Goal: Information Seeking & Learning: Learn about a topic

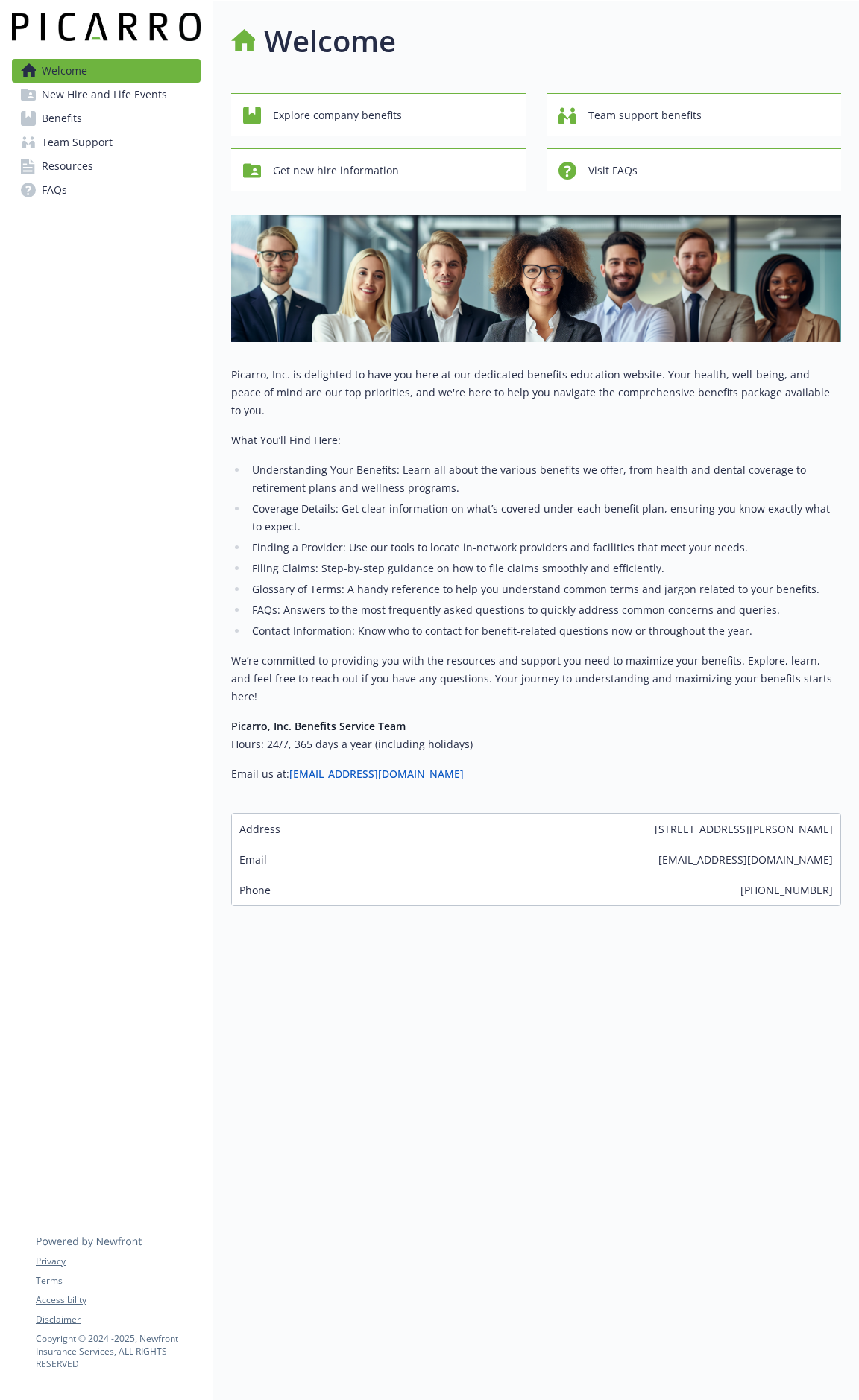
click at [80, 116] on span "Benefits" at bounding box center [62, 118] width 40 height 24
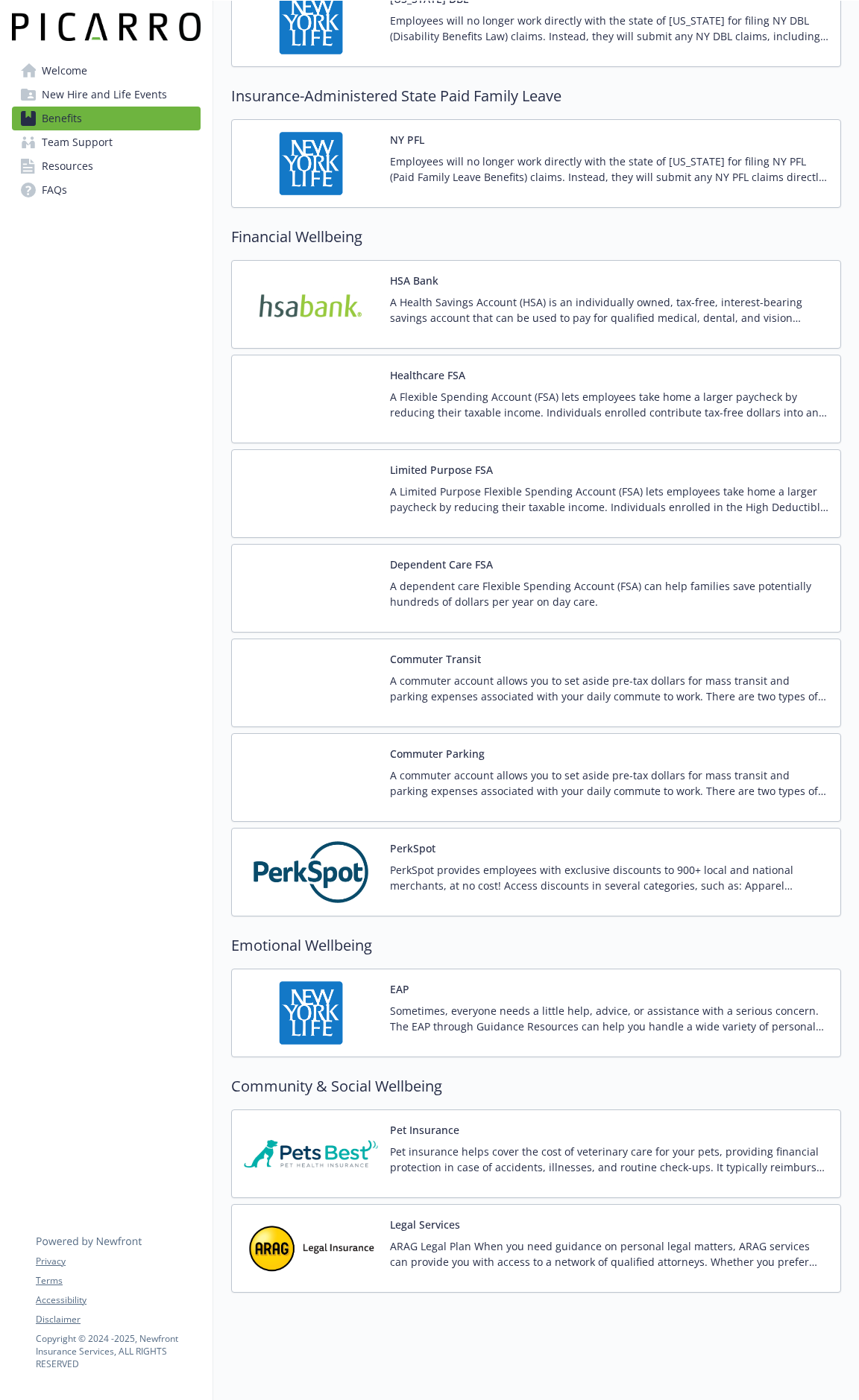
scroll to position [1849, 0]
